Goal: Check status: Check status

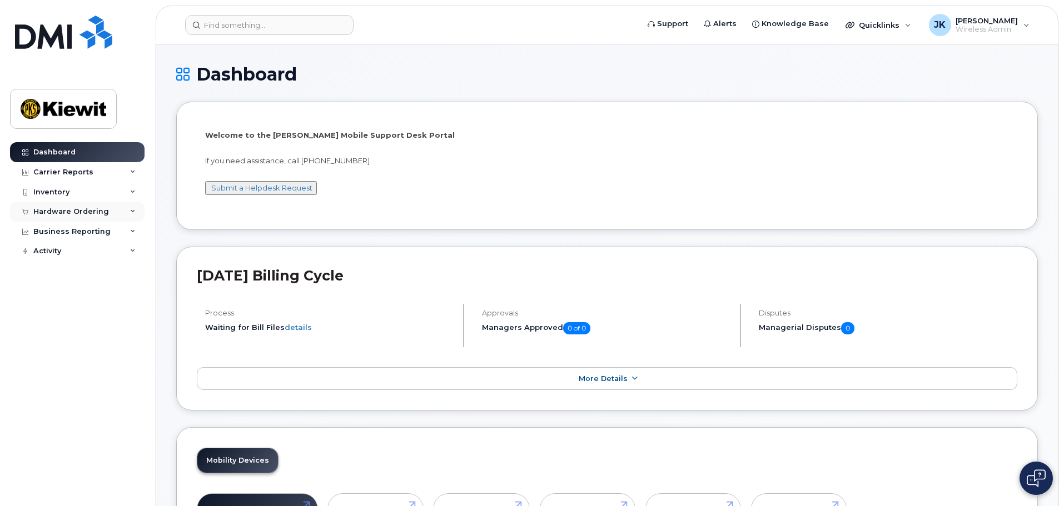
click at [74, 211] on div "Hardware Ordering" at bounding box center [71, 211] width 76 height 9
click at [63, 254] on link "Orders" at bounding box center [86, 253] width 115 height 21
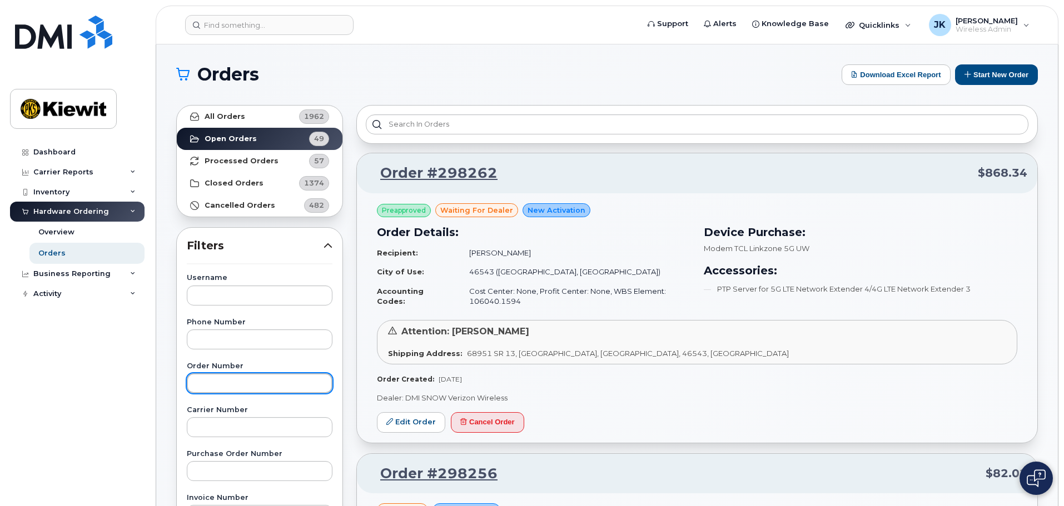
click at [226, 383] on input "text" at bounding box center [260, 383] width 146 height 20
paste input "298182"
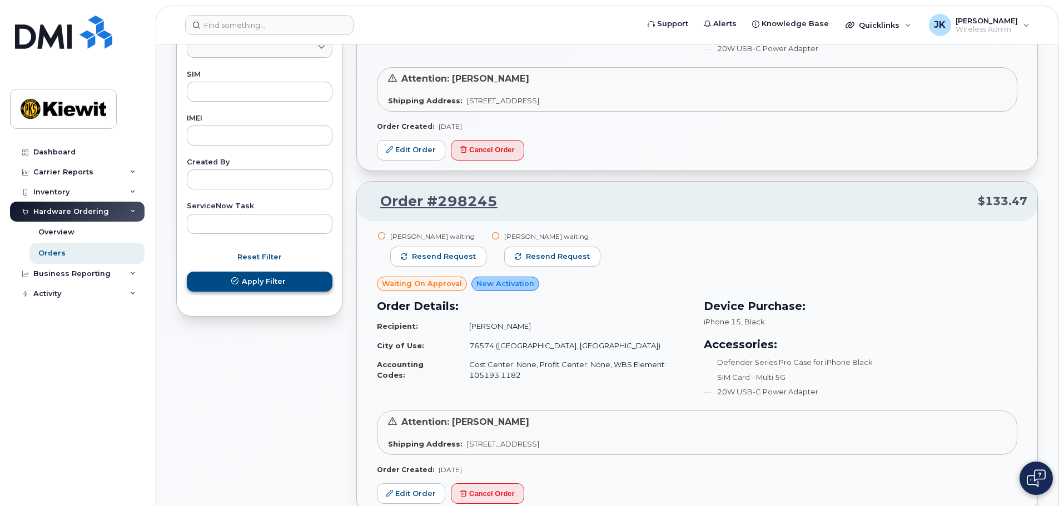
type input "298182"
click at [260, 287] on button "Apply Filter" at bounding box center [260, 282] width 146 height 20
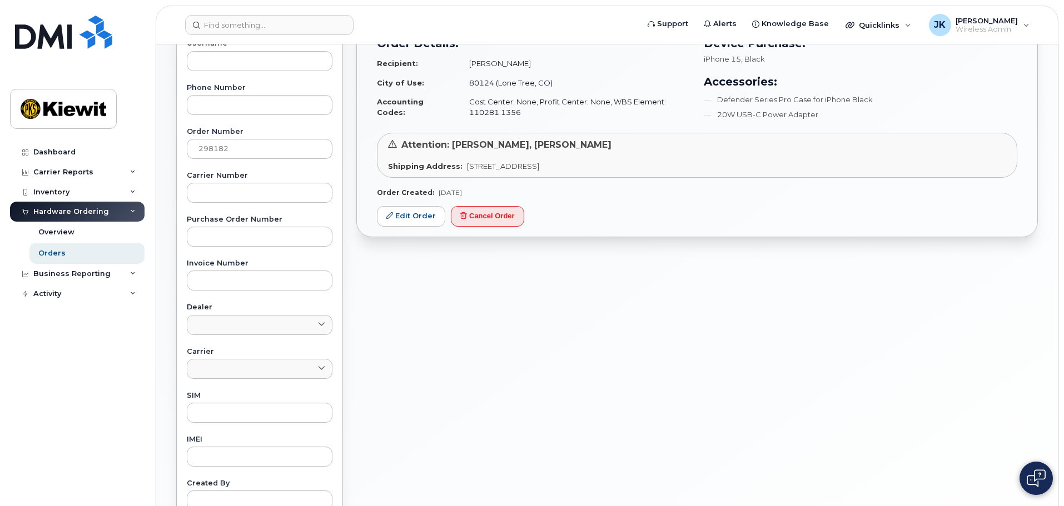
scroll to position [88, 0]
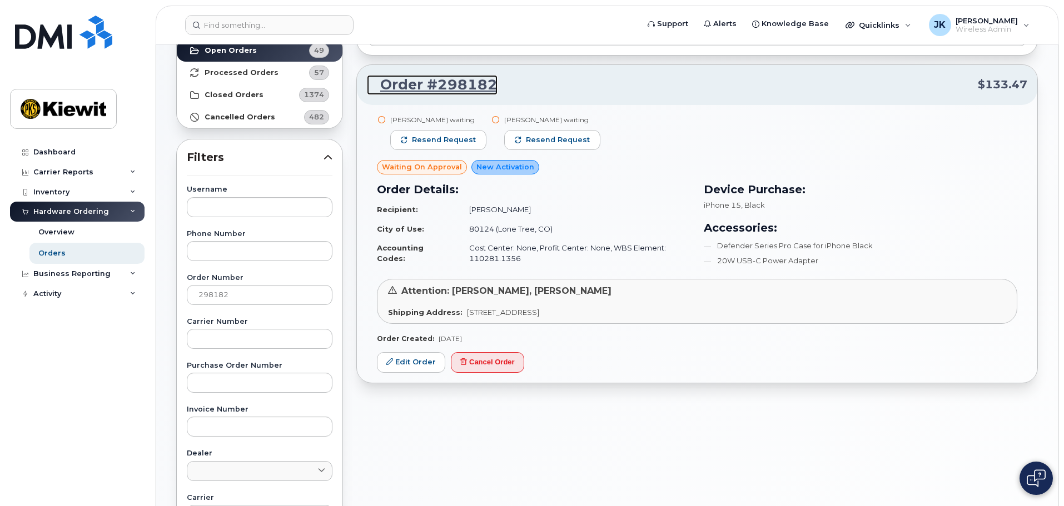
click at [448, 87] on link "Order #298182" at bounding box center [432, 85] width 131 height 20
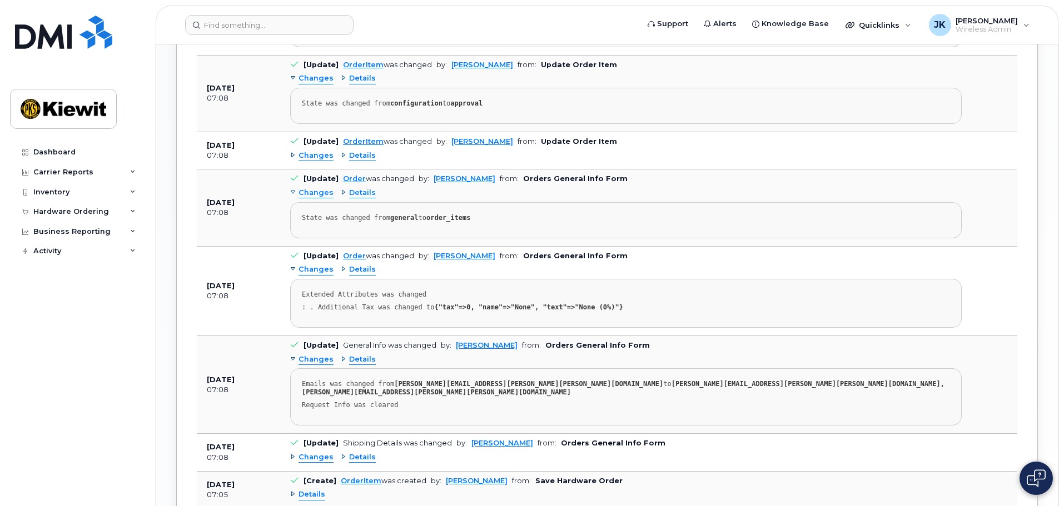
scroll to position [1127, 0]
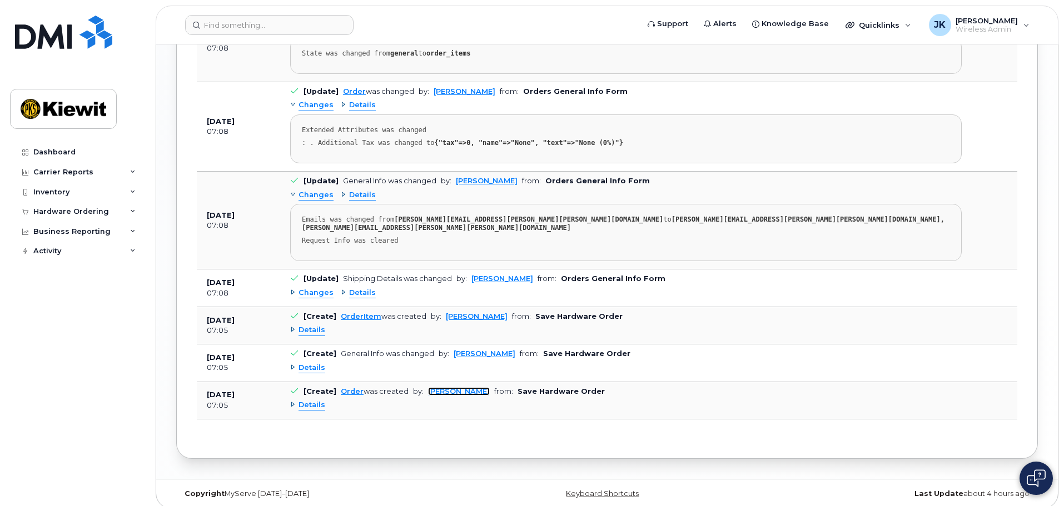
click at [473, 387] on link "[PERSON_NAME]" at bounding box center [459, 391] width 62 height 8
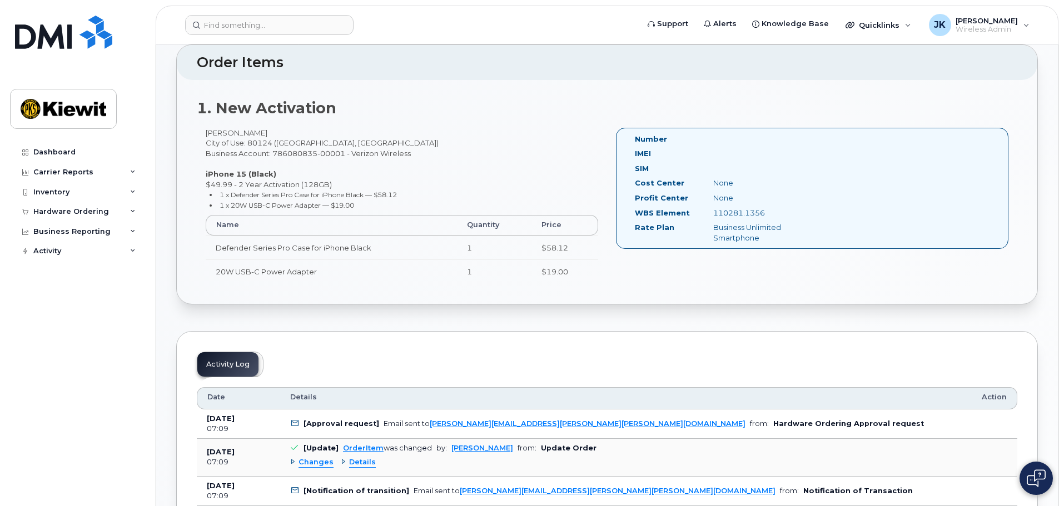
scroll to position [222, 0]
